Goal: Find specific page/section

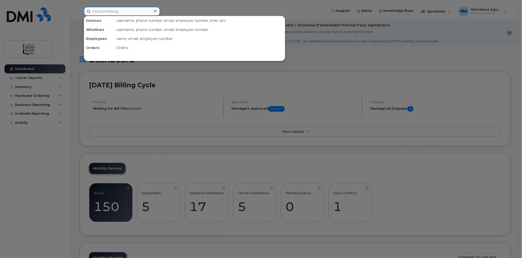
click at [145, 12] on input at bounding box center [122, 11] width 76 height 9
type input "boe"
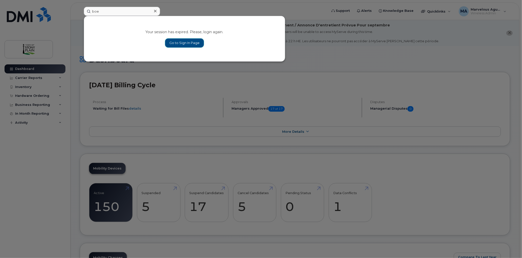
click at [178, 45] on link "Go to Sign In Page" at bounding box center [184, 43] width 39 height 9
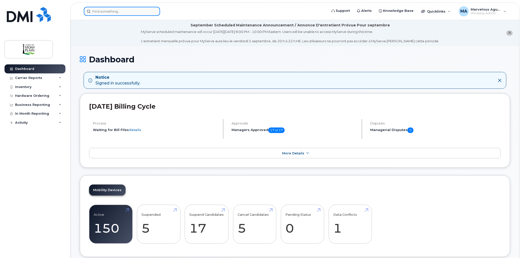
click at [129, 11] on input at bounding box center [122, 11] width 76 height 9
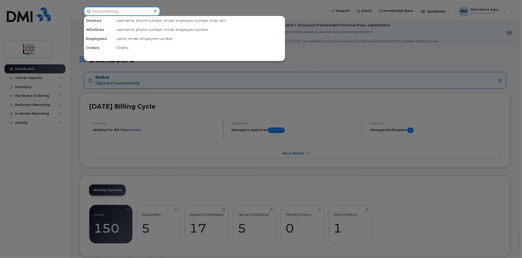
type input "v"
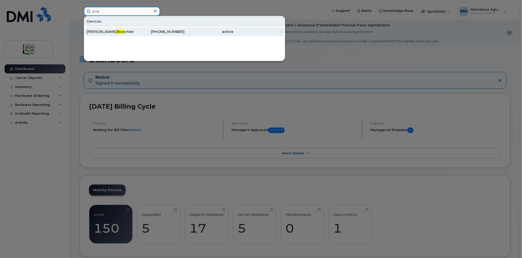
type input "boe"
click at [193, 33] on div "active" at bounding box center [209, 31] width 49 height 5
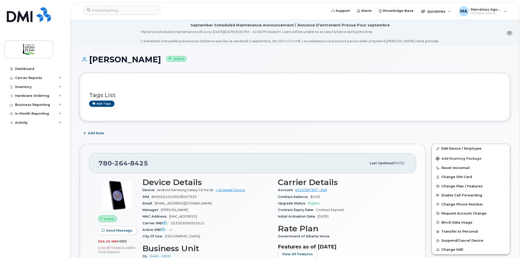
drag, startPoint x: 163, startPoint y: 62, endPoint x: 91, endPoint y: 59, distance: 71.8
click at [91, 59] on h1 "[PERSON_NAME] Active" at bounding box center [295, 59] width 431 height 9
copy h1 "[PERSON_NAME]"
click at [119, 11] on input at bounding box center [122, 10] width 76 height 9
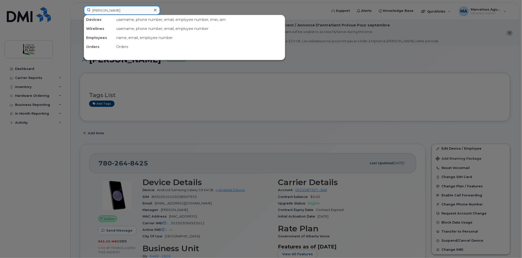
type input "[PERSON_NAME]"
